Goal: Task Accomplishment & Management: Manage account settings

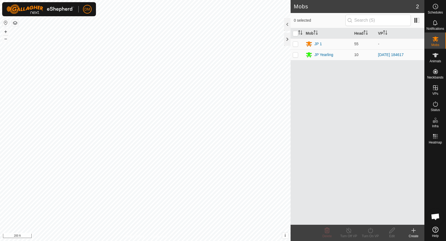
click at [209, 0] on html "DM Schedules Notifications Mobs Animals Neckbands VPs Status Infra Heatmap Help…" at bounding box center [223, 120] width 446 height 241
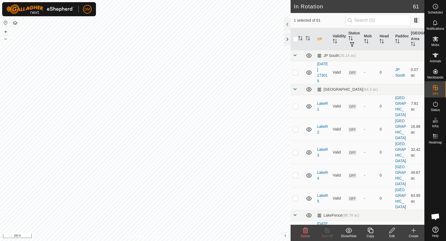
click at [373, 233] on icon at bounding box center [370, 230] width 7 height 6
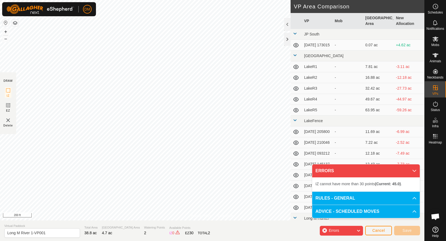
click at [385, 232] on span "Cancel" at bounding box center [379, 230] width 13 height 4
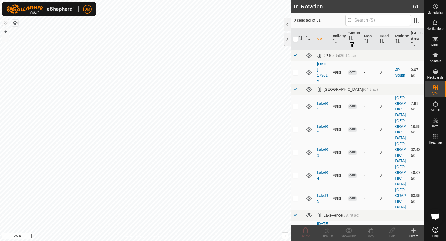
checkbox input "true"
click at [436, 57] on icon at bounding box center [436, 55] width 6 height 6
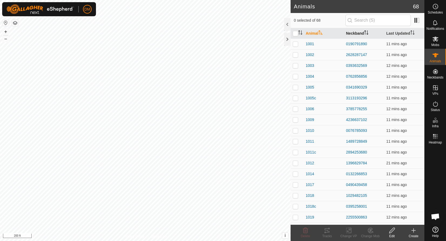
click at [362, 32] on th "Neckband" at bounding box center [364, 33] width 40 height 11
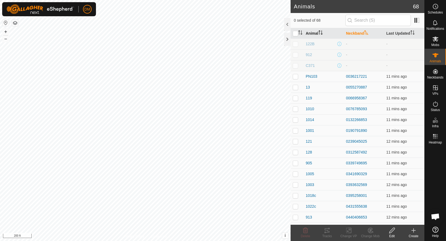
click at [309, 31] on th "Animal" at bounding box center [324, 33] width 40 height 11
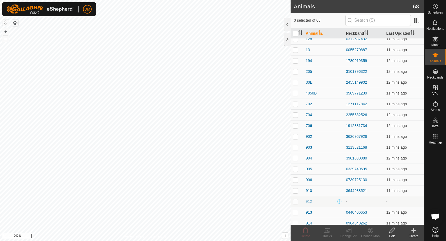
scroll to position [462, 0]
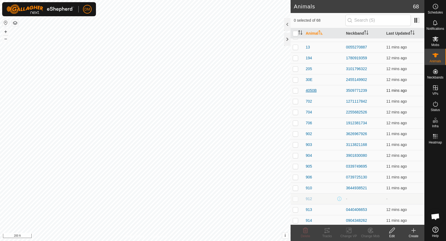
click at [310, 90] on span "4050B" at bounding box center [311, 91] width 11 height 6
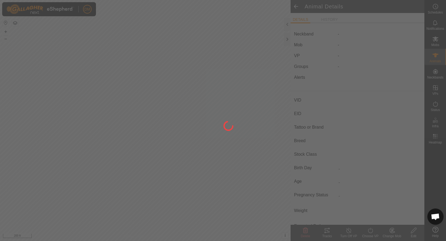
type input "4050B"
type input "-"
type input "PN"
type input "Black Angus"
type input "-"
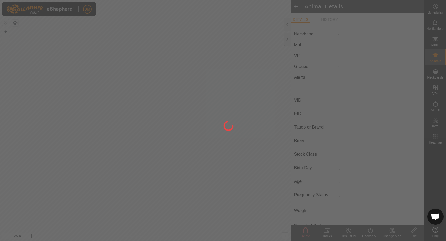
type input "02/2024"
type input "1 year 7 months"
type input "0 kg"
type input "-"
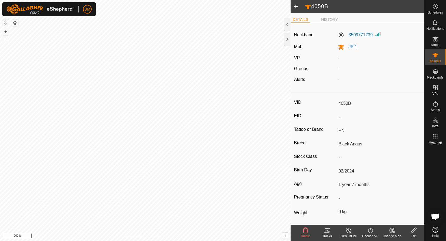
click at [415, 231] on icon at bounding box center [414, 230] width 7 height 6
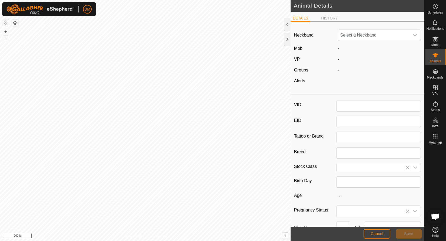
type input "4050B"
type input "PN"
type input "Black Angus"
type input "02/2024"
type input "1 year 7 months"
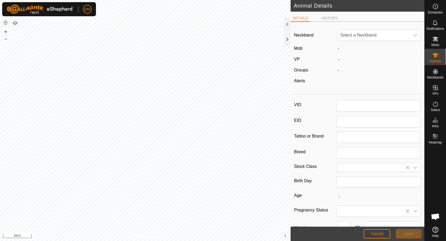
type input "0"
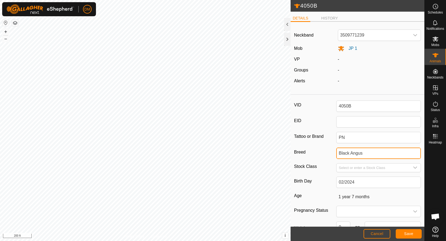
click at [372, 149] on input "Black Angus" at bounding box center [379, 152] width 85 height 11
click at [373, 155] on input "Black Angus" at bounding box center [379, 152] width 85 height 11
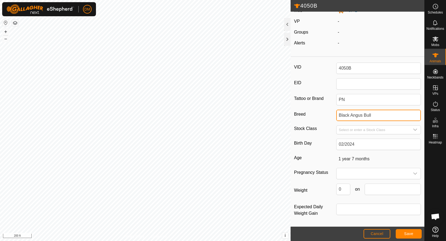
scroll to position [40, 0]
type input "Black Angus Bull"
click at [406, 232] on span "Save" at bounding box center [408, 233] width 9 height 4
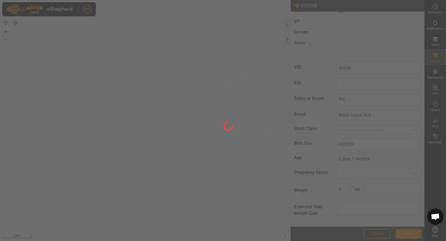
scroll to position [23, 0]
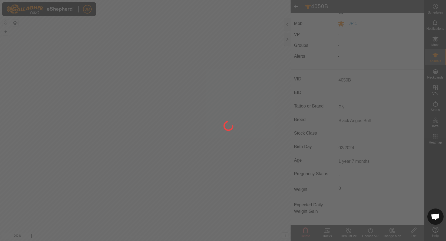
type input "-"
type input "Black Angus"
type input "0 kg"
type input "-"
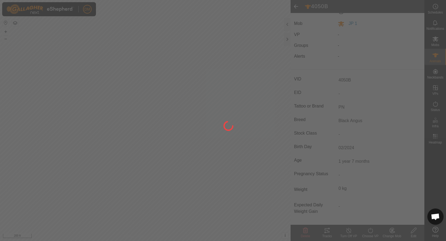
type input "Black Angus Bull"
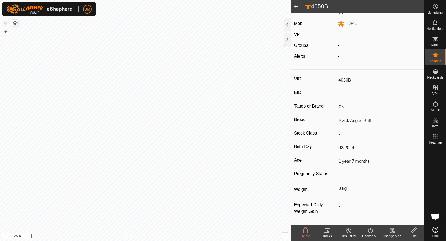
click at [330, 229] on icon at bounding box center [327, 230] width 6 height 6
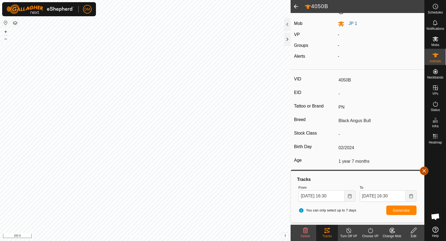
click at [425, 171] on button "button" at bounding box center [424, 170] width 9 height 9
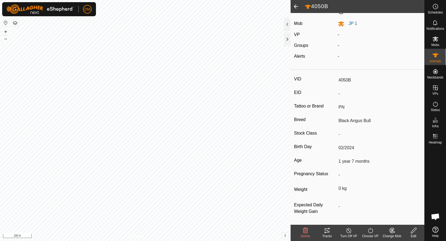
click at [302, 60] on div "4050B DETAILS HISTORY Neckband 3509771239 Mob JP 1 VP - Groups - Alerts - VID 4…" at bounding box center [212, 120] width 425 height 241
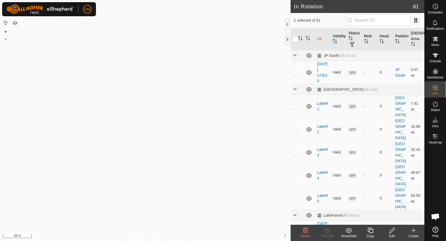
click at [393, 232] on icon at bounding box center [392, 230] width 7 height 6
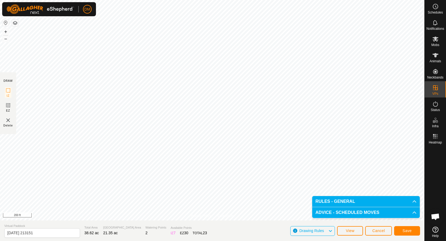
click at [417, 230] on button "Save" at bounding box center [407, 230] width 26 height 9
click at [379, 228] on button "Cancel" at bounding box center [379, 230] width 27 height 9
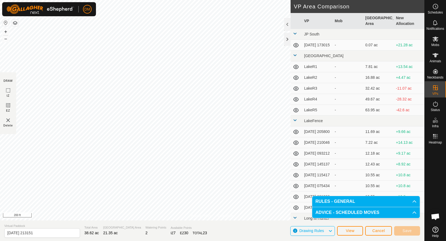
click at [381, 230] on span "Cancel" at bounding box center [379, 230] width 13 height 4
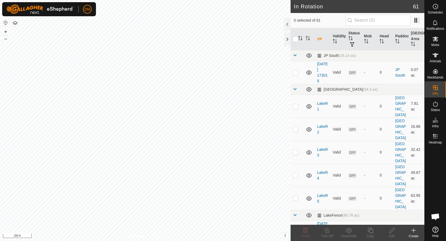
checkbox input "true"
click at [392, 229] on icon at bounding box center [392, 230] width 7 height 6
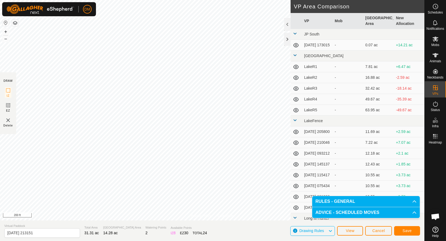
click at [409, 231] on span "Save" at bounding box center [407, 230] width 9 height 4
